Goal: Information Seeking & Learning: Learn about a topic

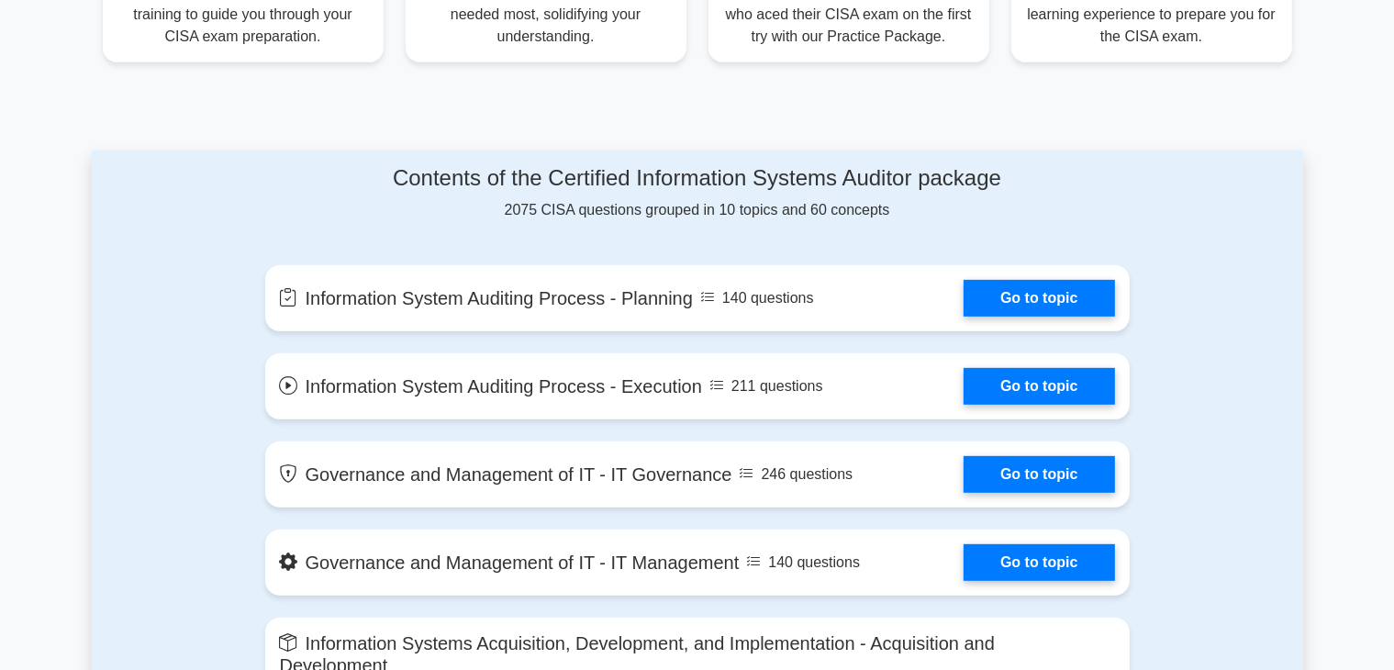
scroll to position [840, 0]
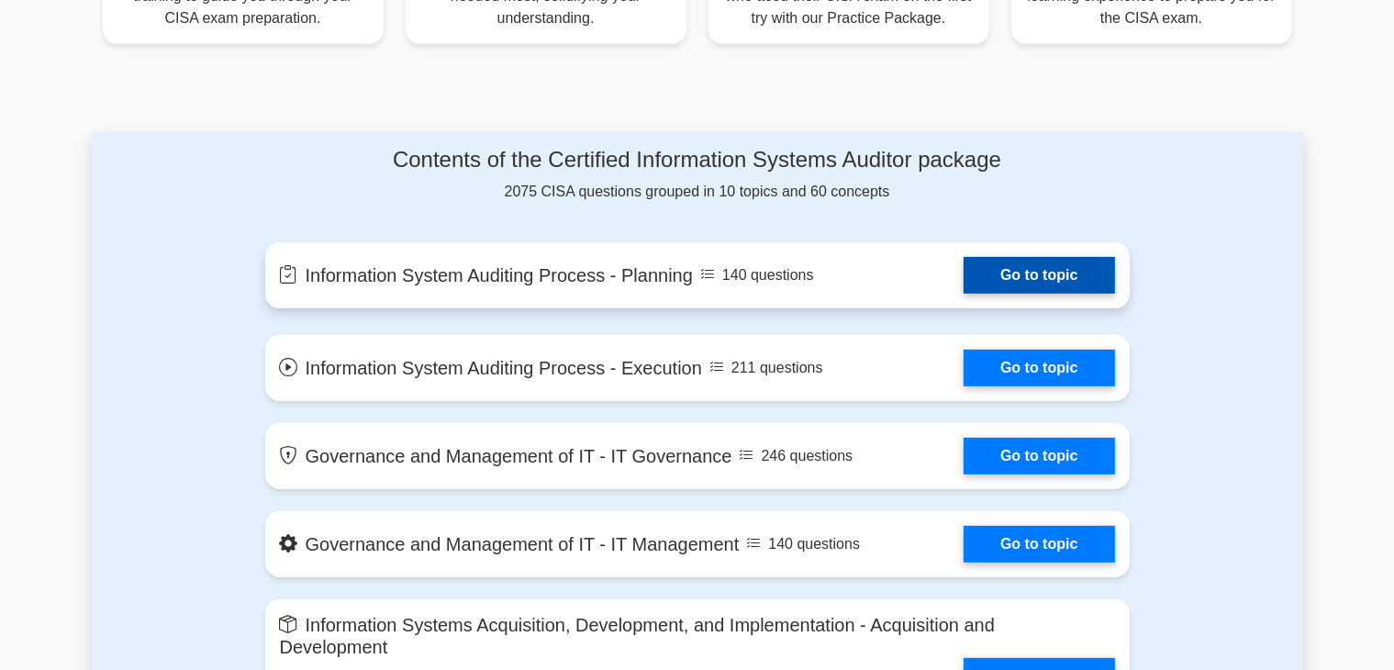
click at [963, 294] on link "Go to topic" at bounding box center [1038, 275] width 150 height 37
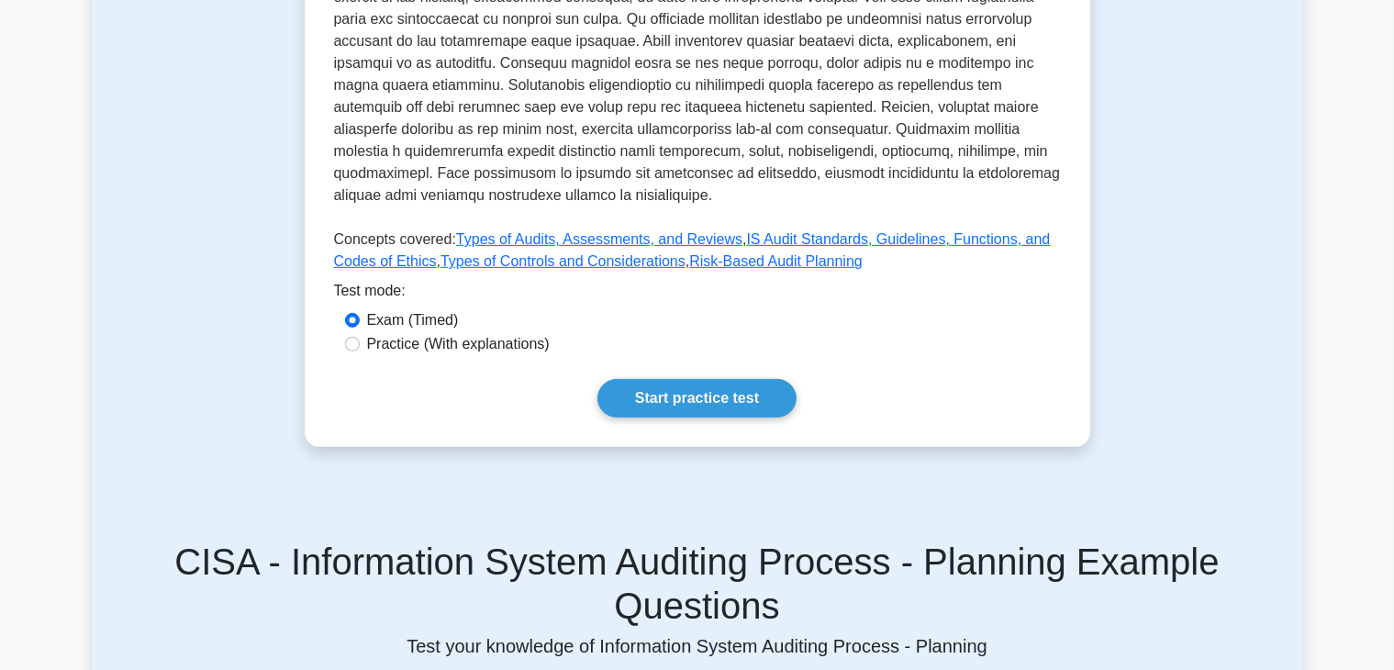
scroll to position [708, 0]
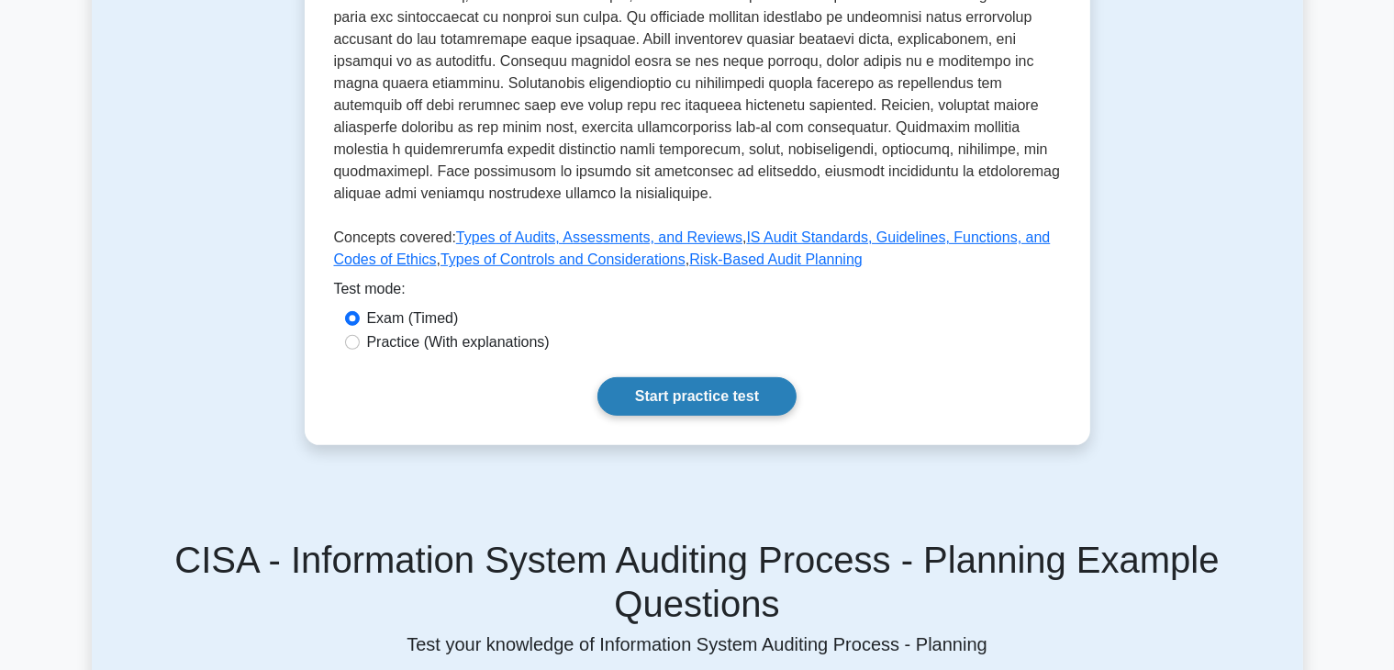
click at [720, 401] on link "Start practice test" at bounding box center [696, 396] width 199 height 39
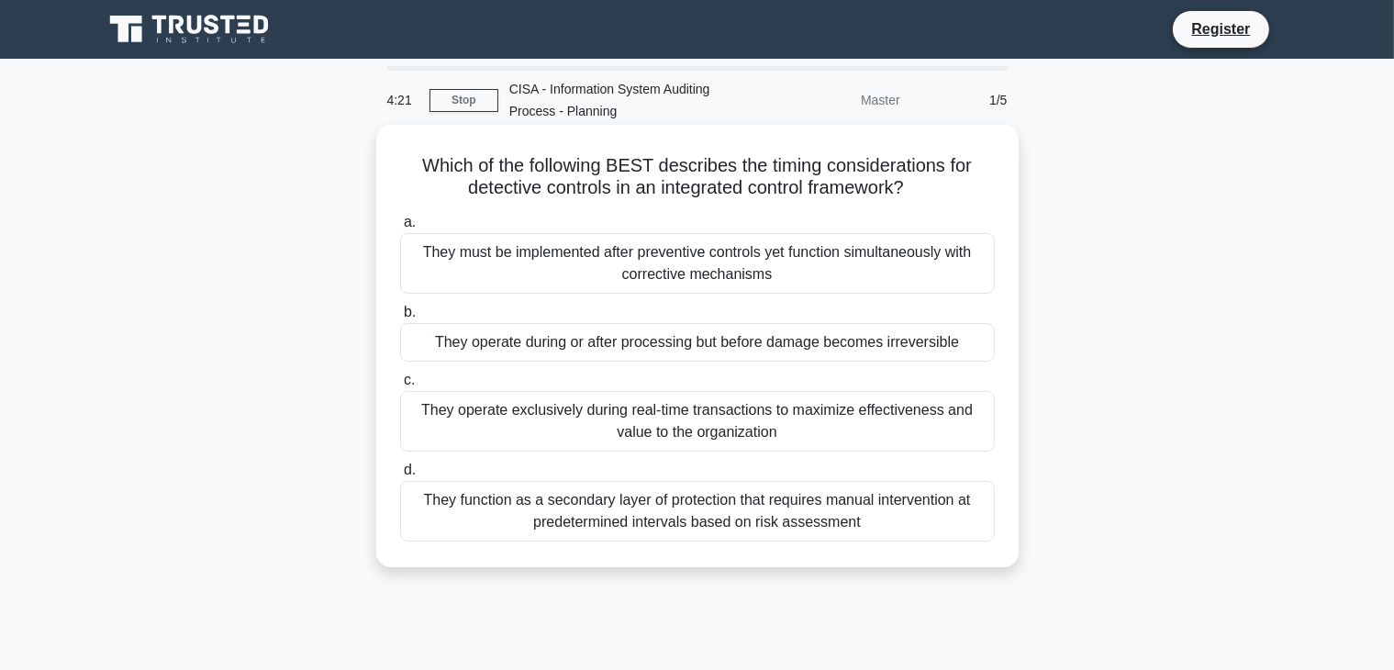
click at [760, 267] on div "They must be implemented after preventive controls yet function simultaneously …" at bounding box center [697, 263] width 595 height 61
click at [400, 228] on input "a. They must be implemented after preventive controls yet function simultaneous…" at bounding box center [400, 223] width 0 height 12
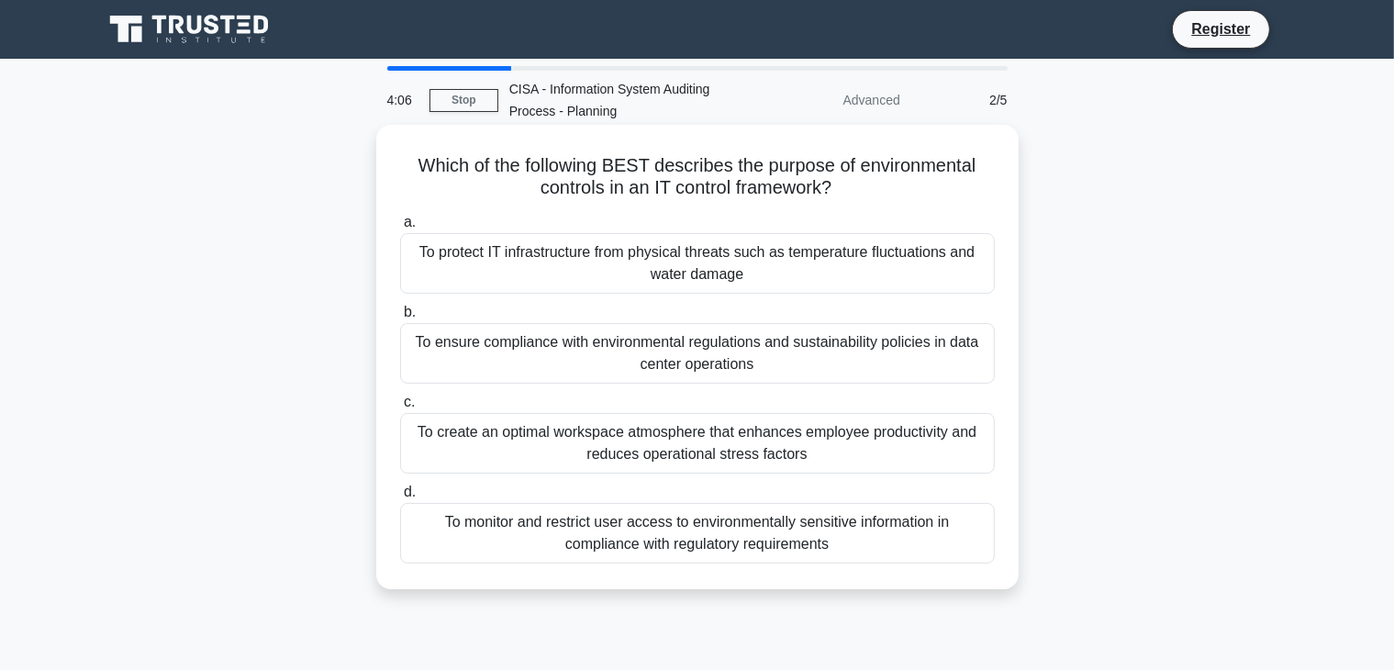
click at [721, 273] on div "To protect IT infrastructure from physical threats such as temperature fluctuat…" at bounding box center [697, 263] width 595 height 61
click at [400, 228] on input "a. To protect IT infrastructure from physical threats such as temperature fluct…" at bounding box center [400, 223] width 0 height 12
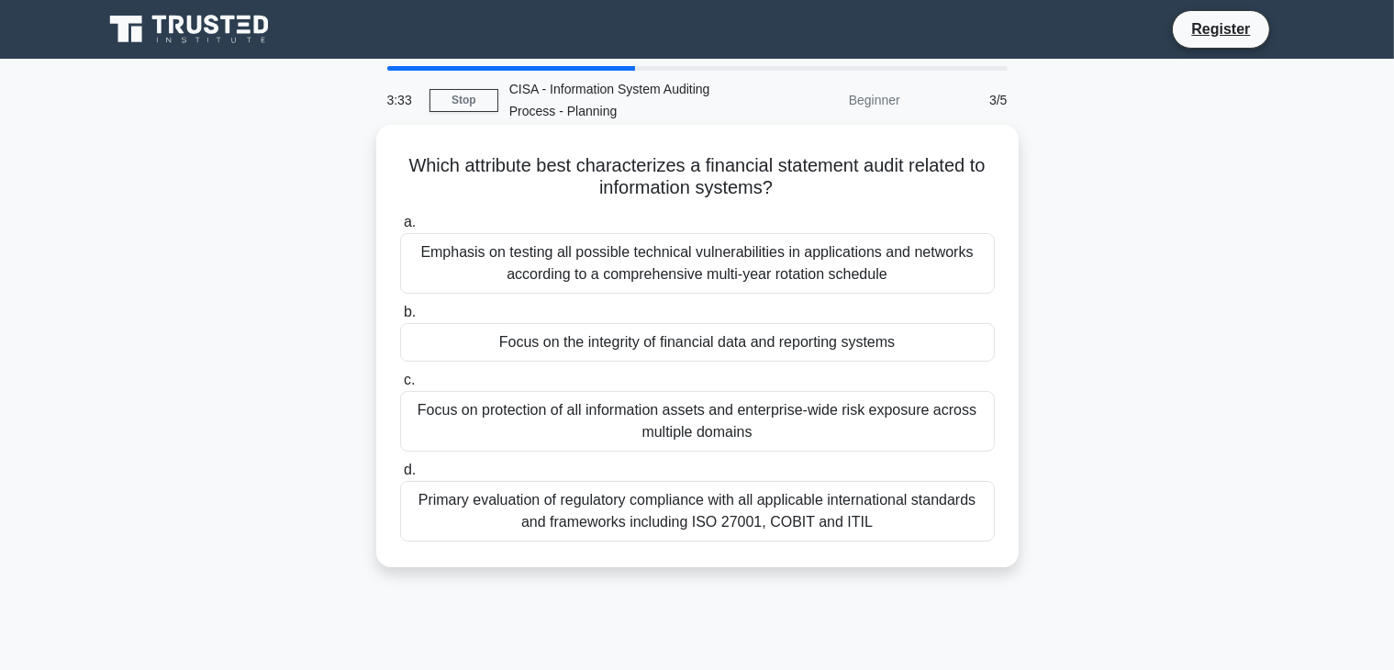
click at [807, 350] on div "Focus on the integrity of financial data and reporting systems" at bounding box center [697, 342] width 595 height 39
click at [400, 318] on input "b. Focus on the integrity of financial data and reporting systems" at bounding box center [400, 312] width 0 height 12
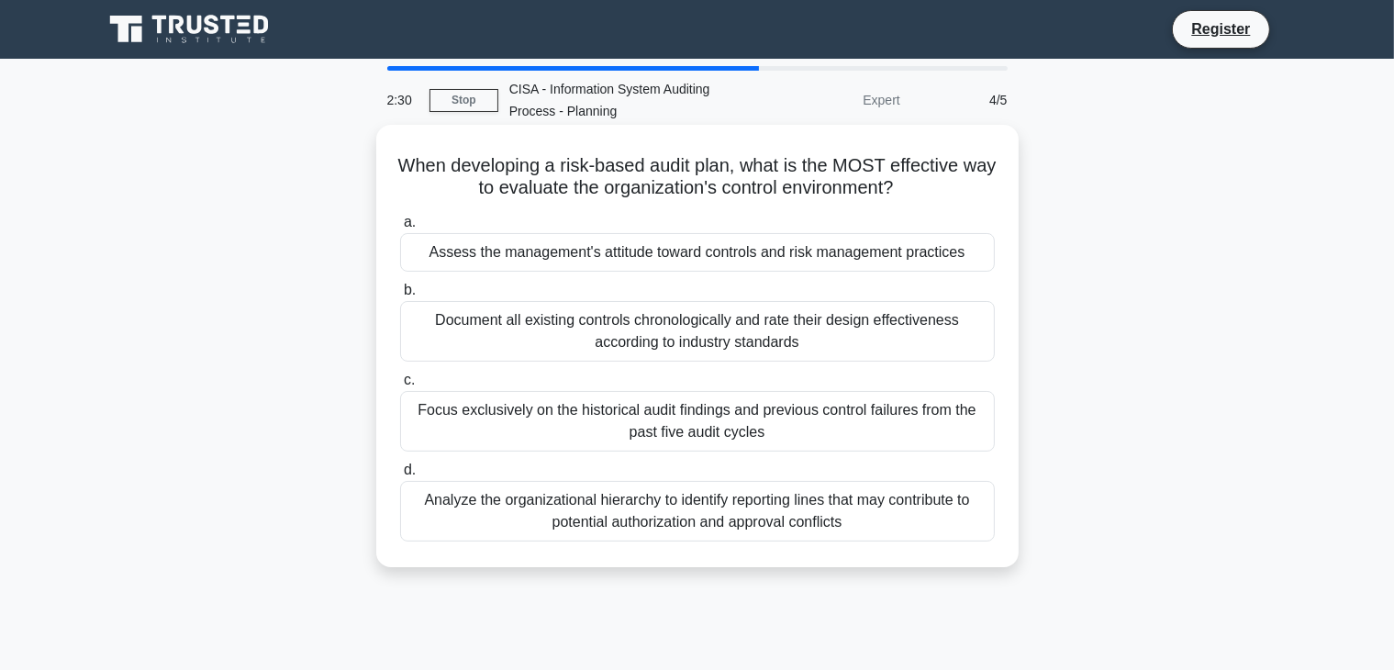
click at [873, 425] on div "Focus exclusively on the historical audit findings and previous control failure…" at bounding box center [697, 421] width 595 height 61
click at [400, 386] on input "c. Focus exclusively on the historical audit findings and previous control fail…" at bounding box center [400, 380] width 0 height 12
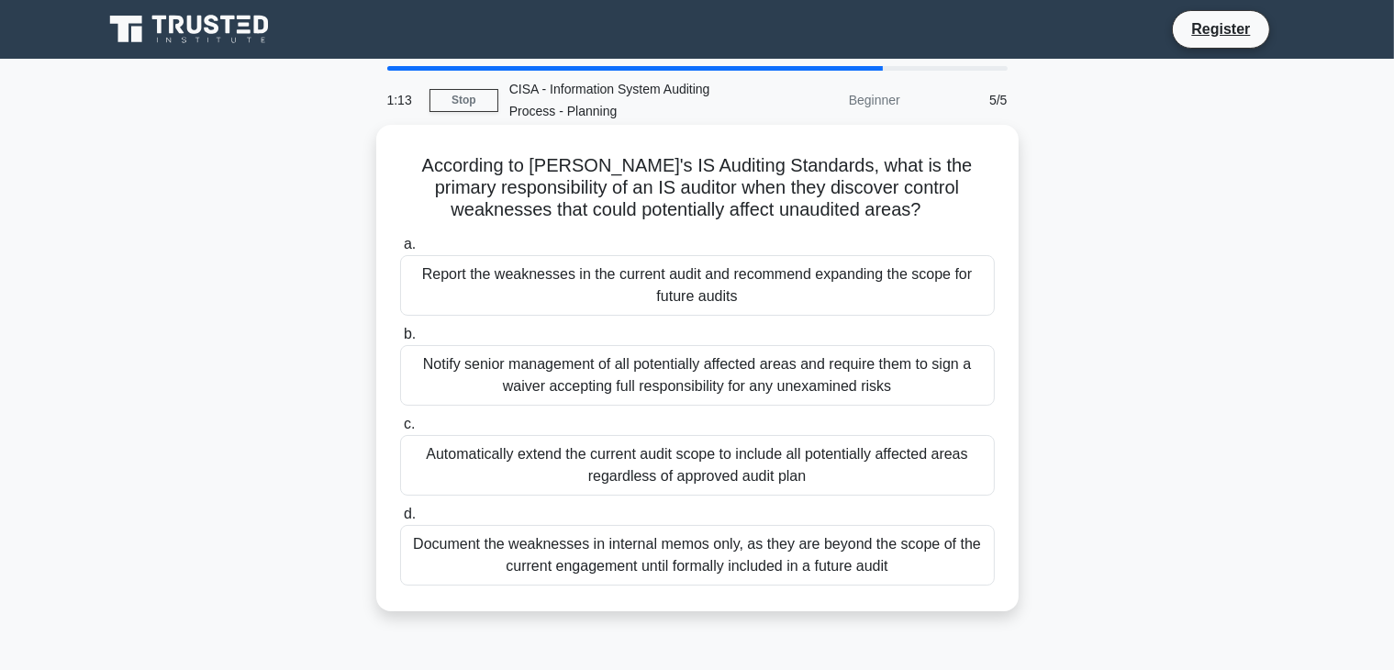
click at [818, 460] on div "Automatically extend the current audit scope to include all potentially affecte…" at bounding box center [697, 465] width 595 height 61
click at [400, 430] on input "c. Automatically extend the current audit scope to include all potentially affe…" at bounding box center [400, 424] width 0 height 12
